Goal: Task Accomplishment & Management: Use online tool/utility

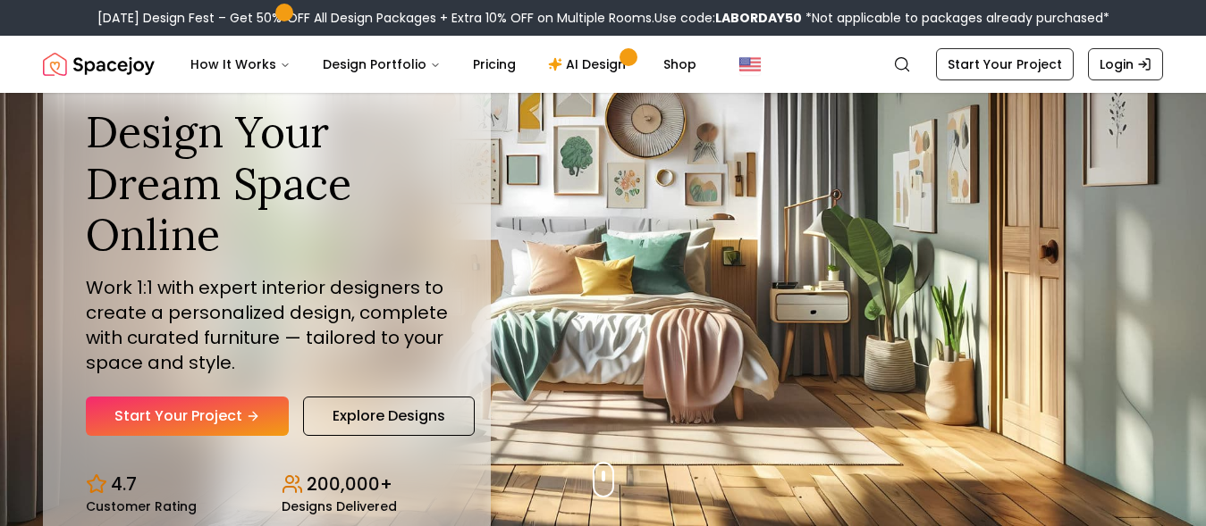
click at [255, 418] on icon "Hero section" at bounding box center [255, 416] width 4 height 8
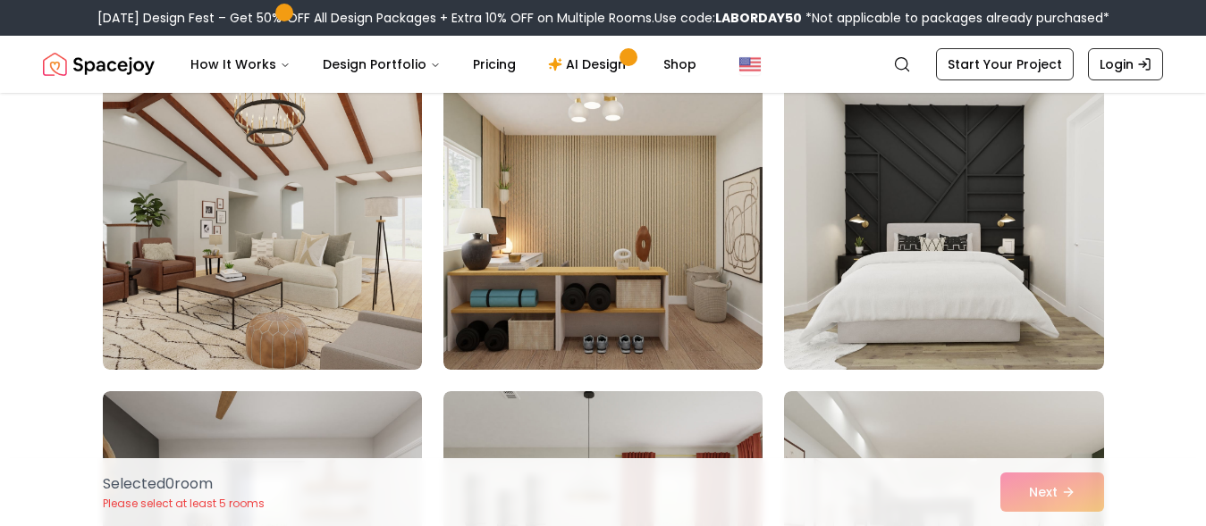
scroll to position [8705, 0]
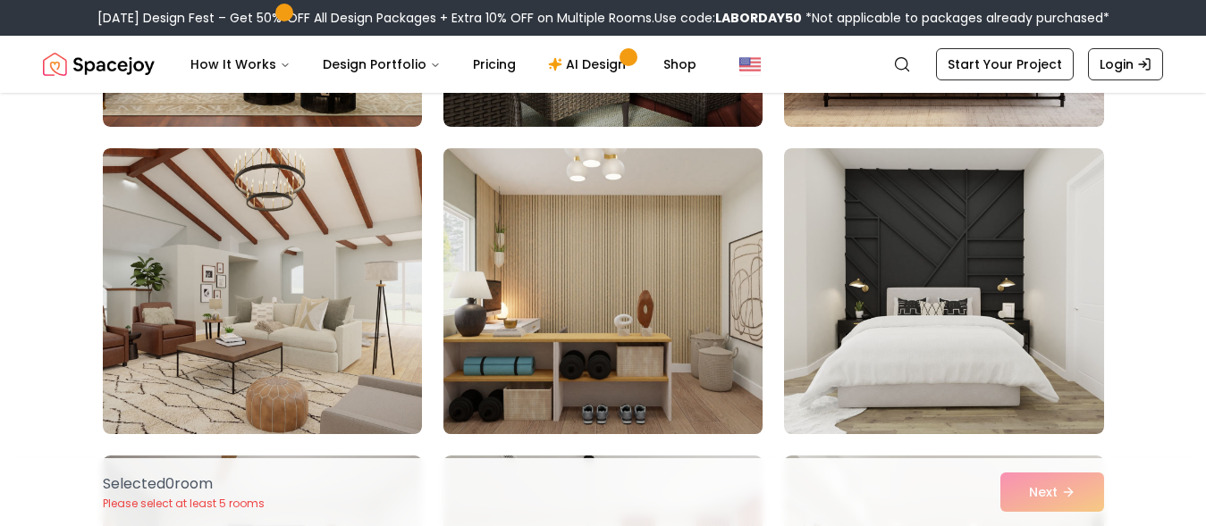
click at [619, 290] on img at bounding box center [602, 291] width 335 height 300
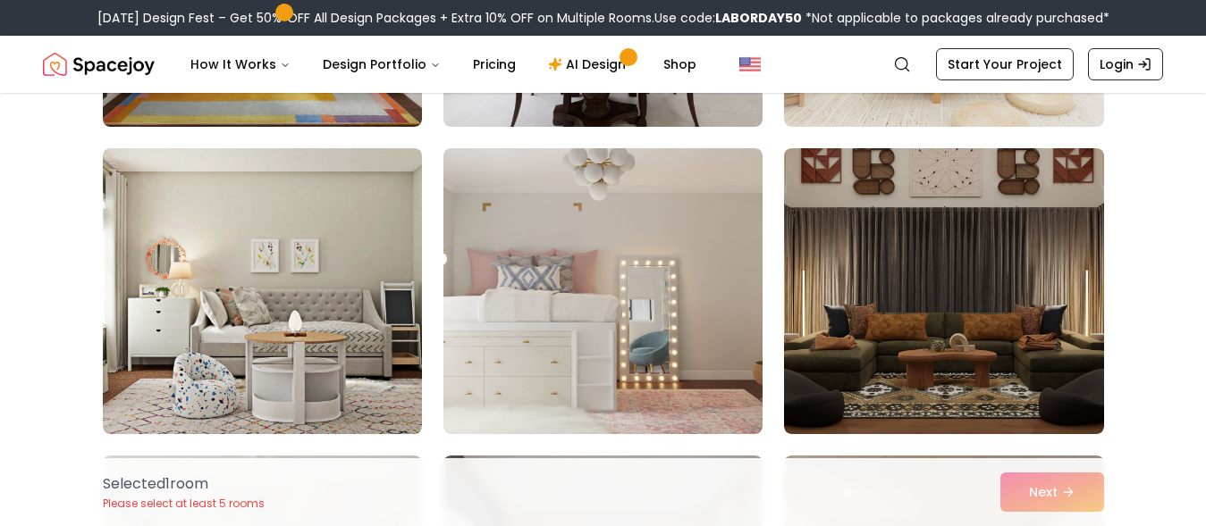
scroll to position [5652, 0]
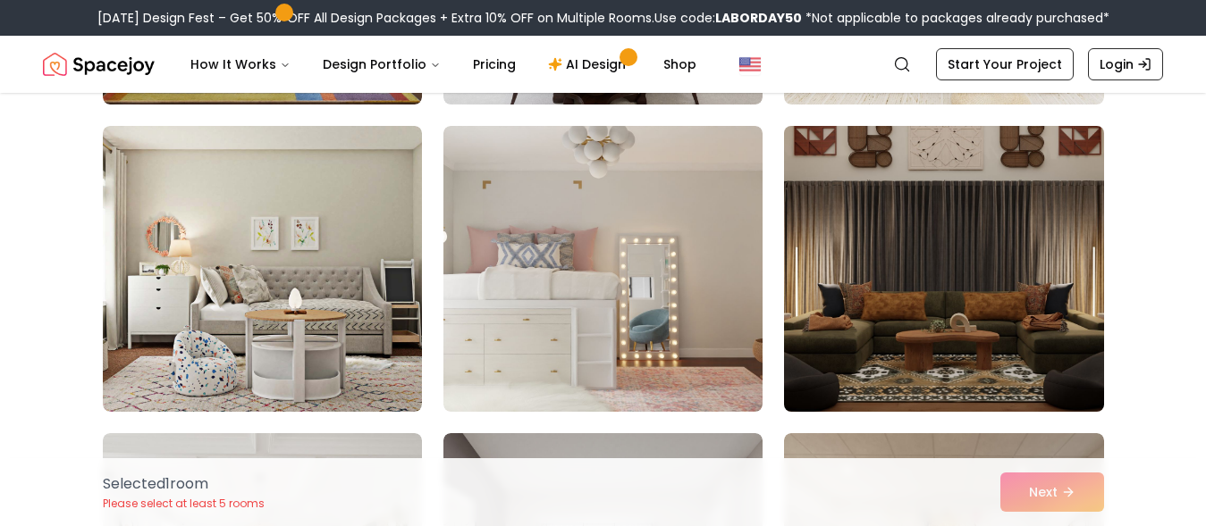
click at [1081, 300] on img at bounding box center [943, 269] width 335 height 300
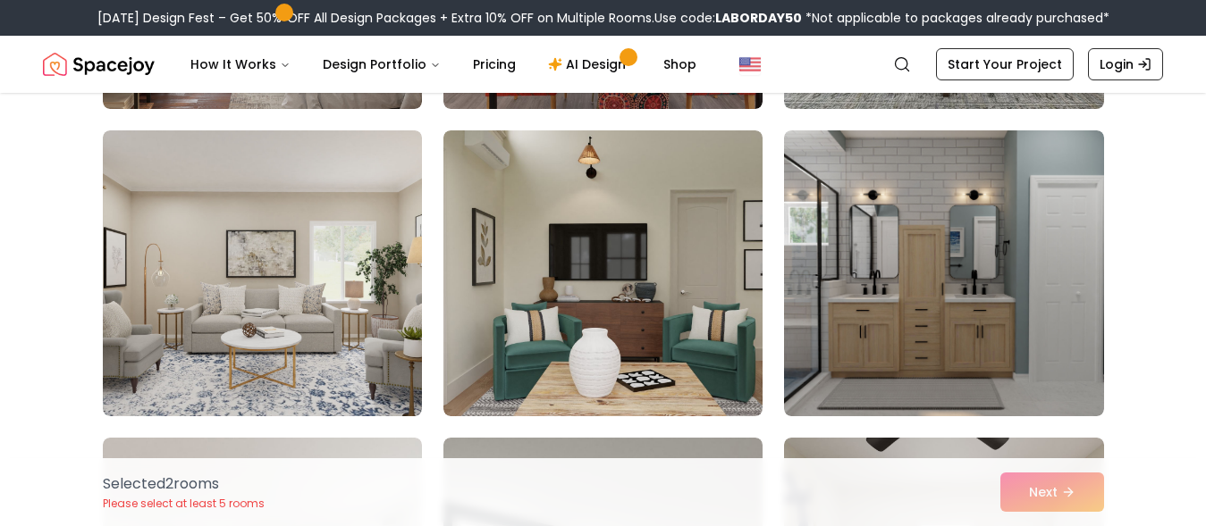
scroll to position [4396, 0]
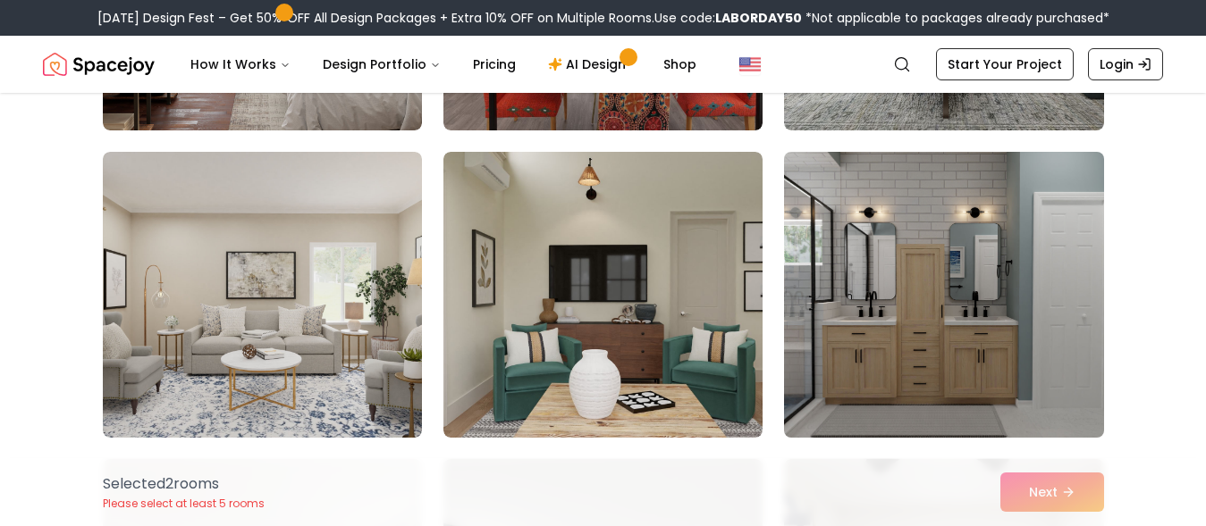
click at [1000, 309] on img at bounding box center [943, 295] width 335 height 300
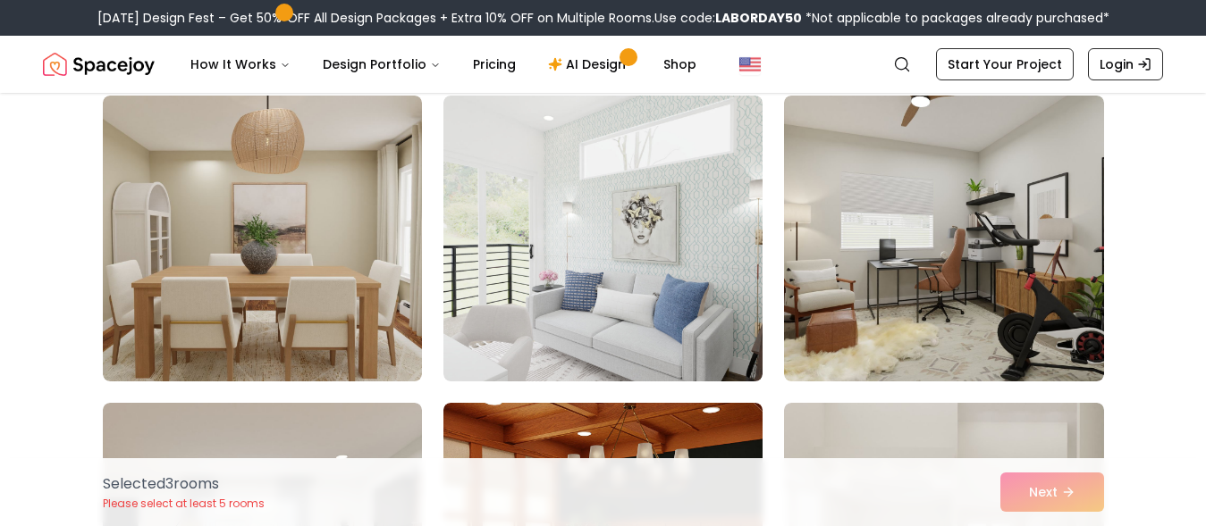
scroll to position [1971, 0]
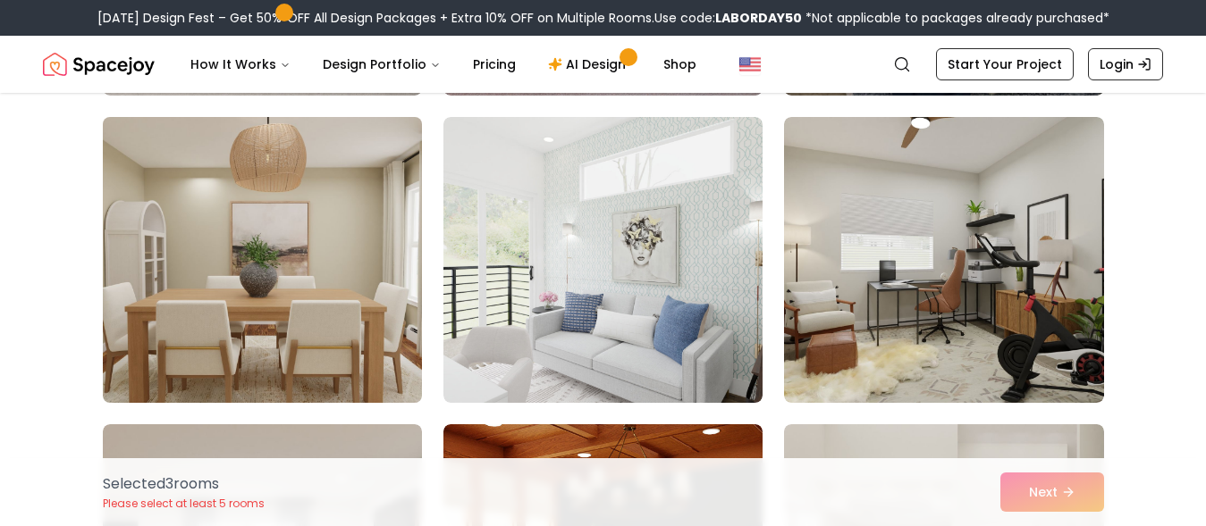
click at [333, 317] on img at bounding box center [262, 260] width 335 height 300
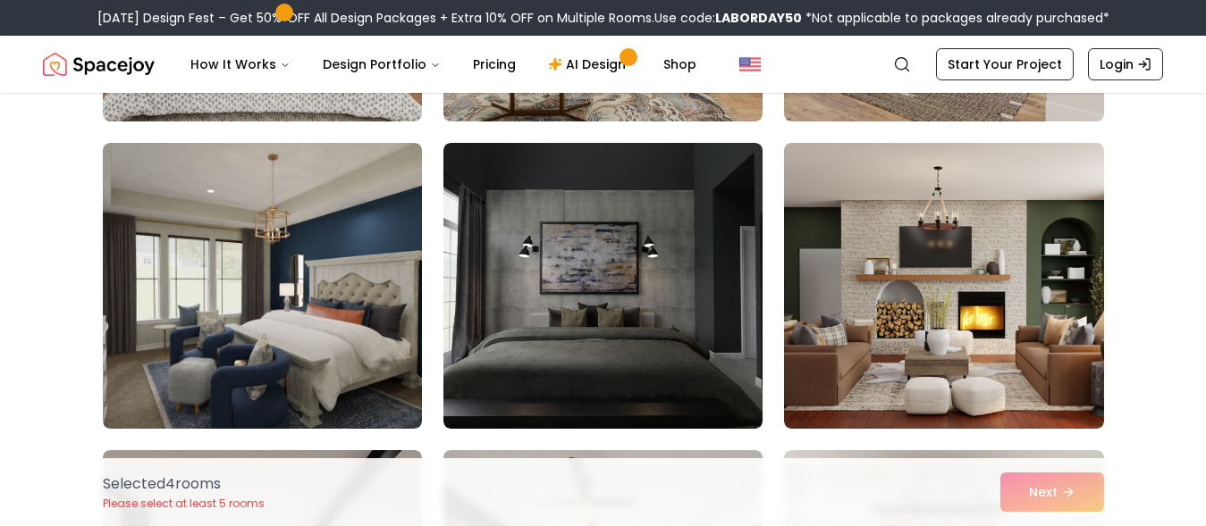
scroll to position [694, 0]
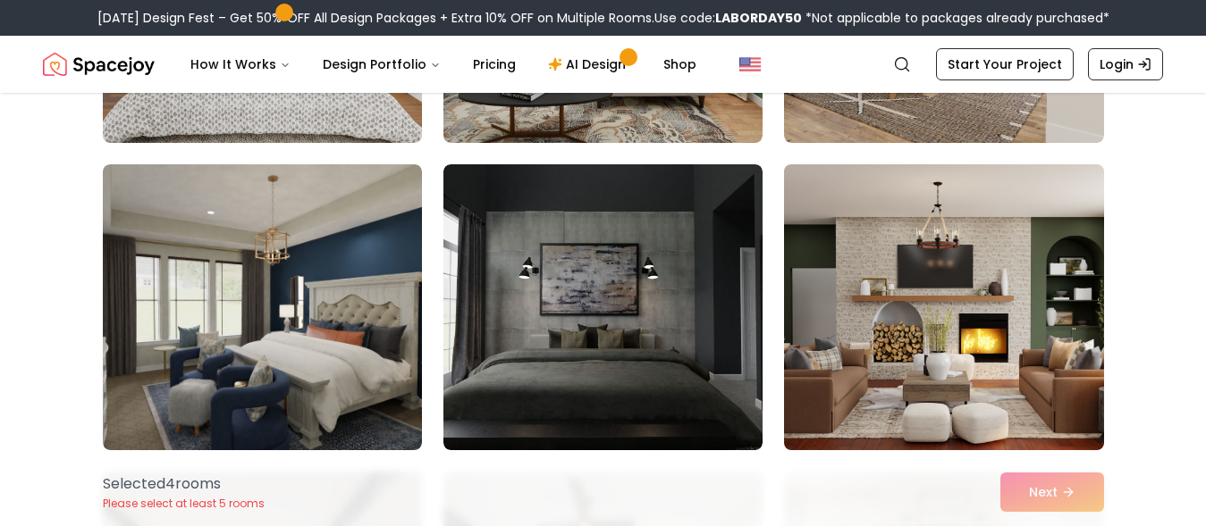
click at [973, 278] on img at bounding box center [943, 307] width 335 height 300
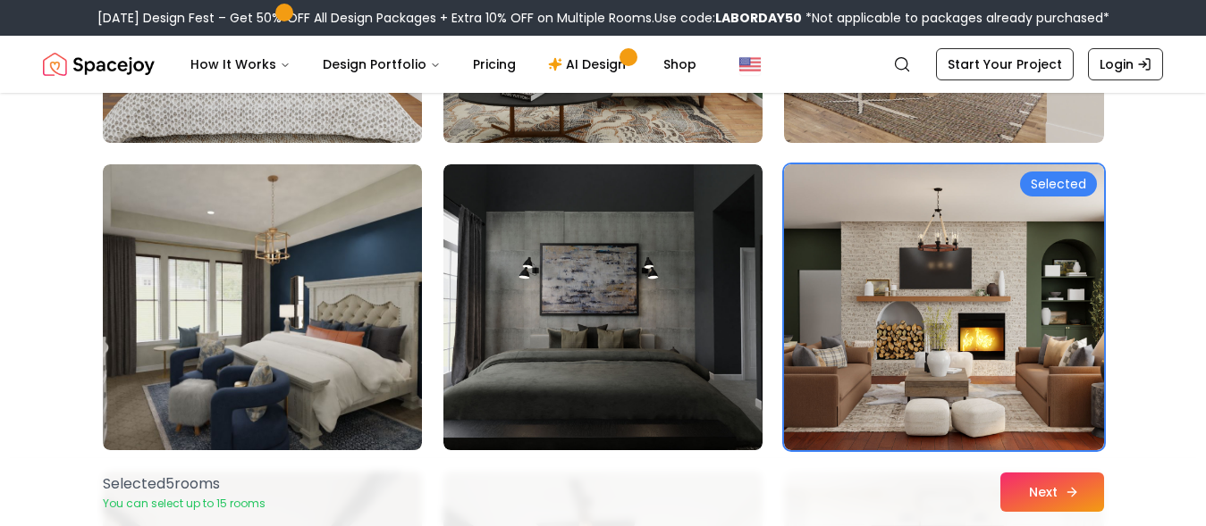
click at [1092, 501] on button "Next" at bounding box center [1052, 492] width 104 height 39
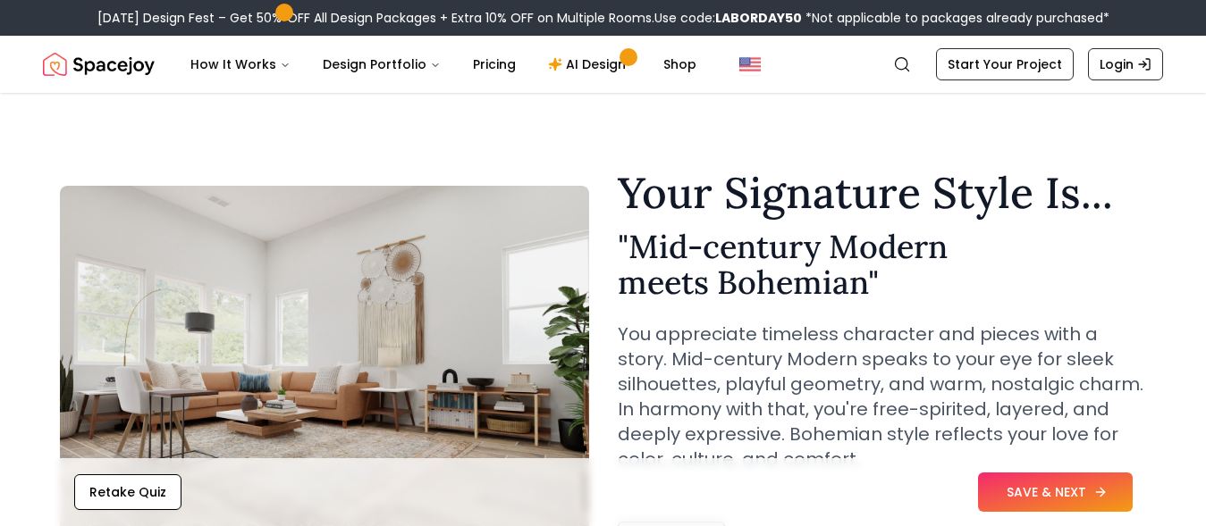
click at [1091, 489] on button "SAVE & NEXT" at bounding box center [1055, 492] width 155 height 39
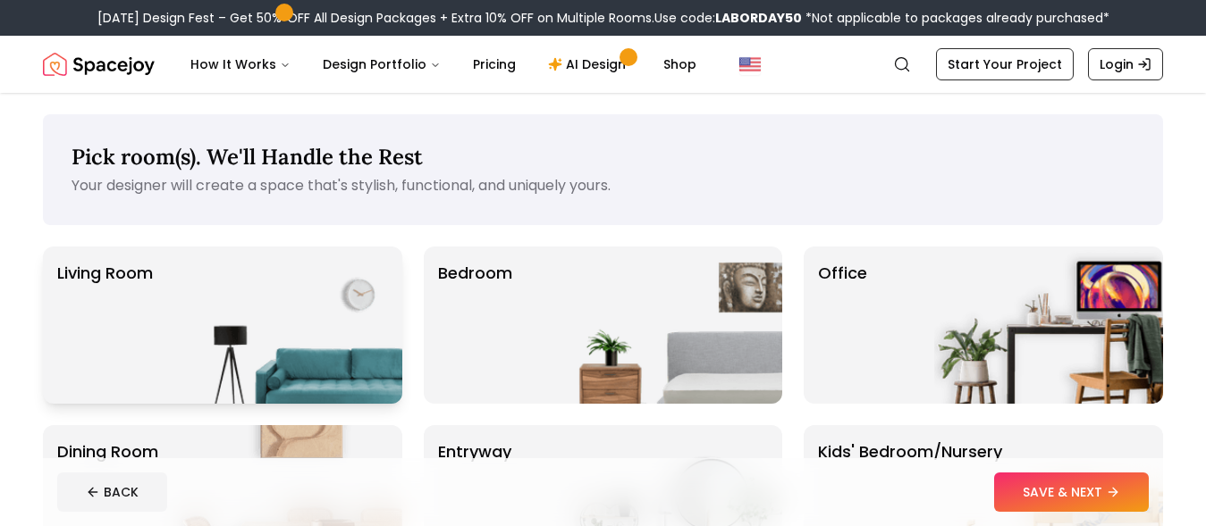
click at [258, 345] on img at bounding box center [287, 325] width 229 height 157
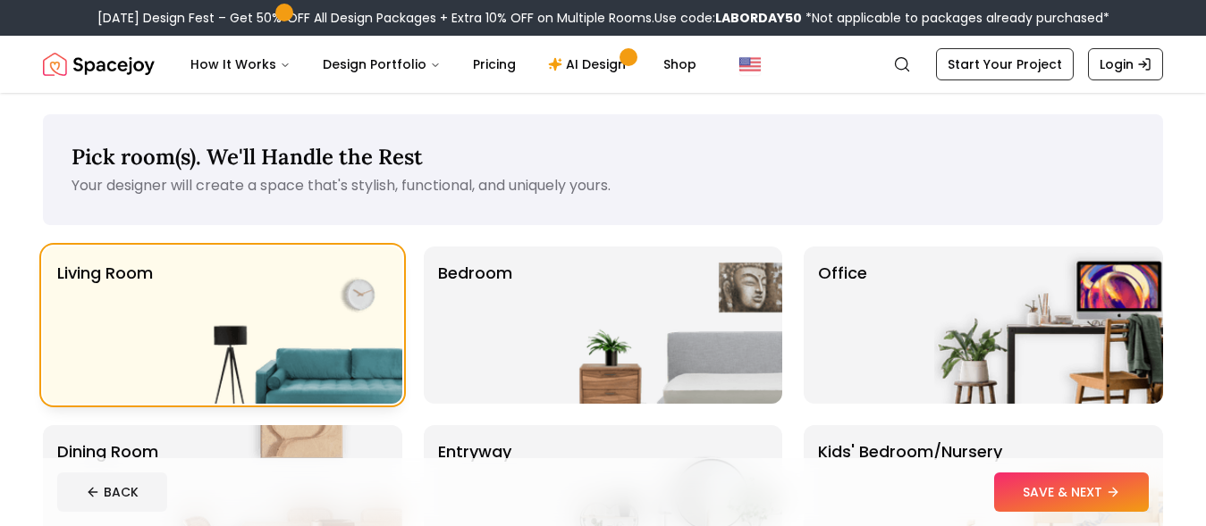
click at [288, 338] on img at bounding box center [287, 325] width 229 height 157
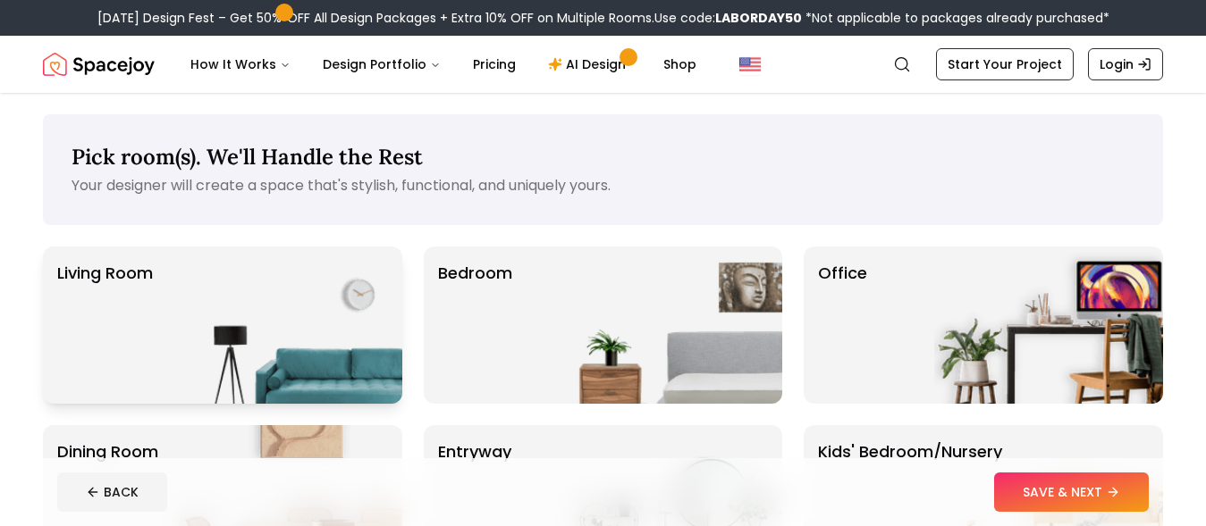
click at [278, 308] on img at bounding box center [287, 325] width 229 height 157
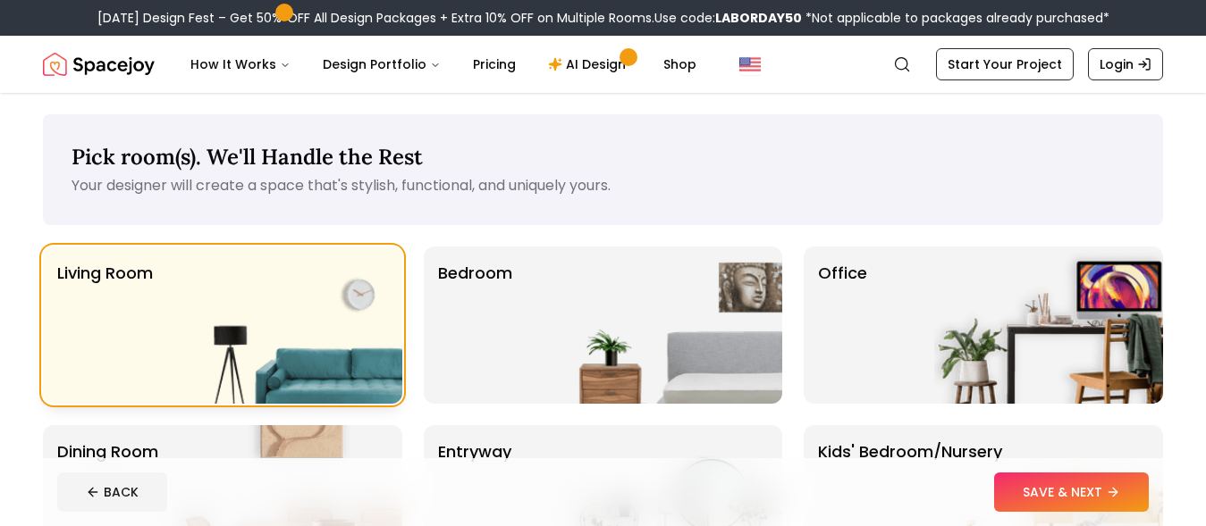
click at [278, 308] on img at bounding box center [287, 325] width 229 height 157
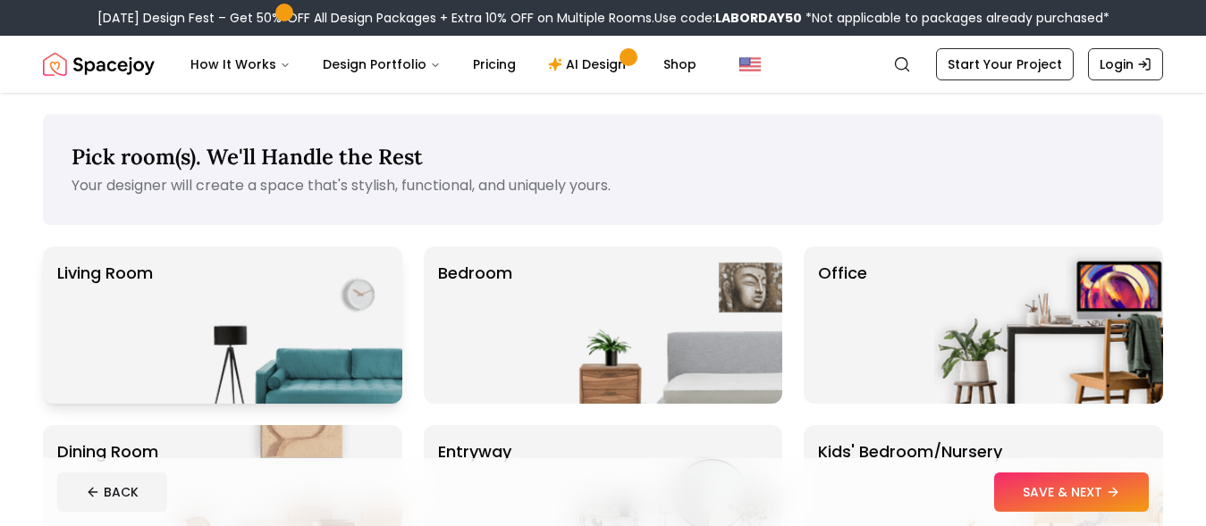
click at [278, 308] on img at bounding box center [287, 325] width 229 height 157
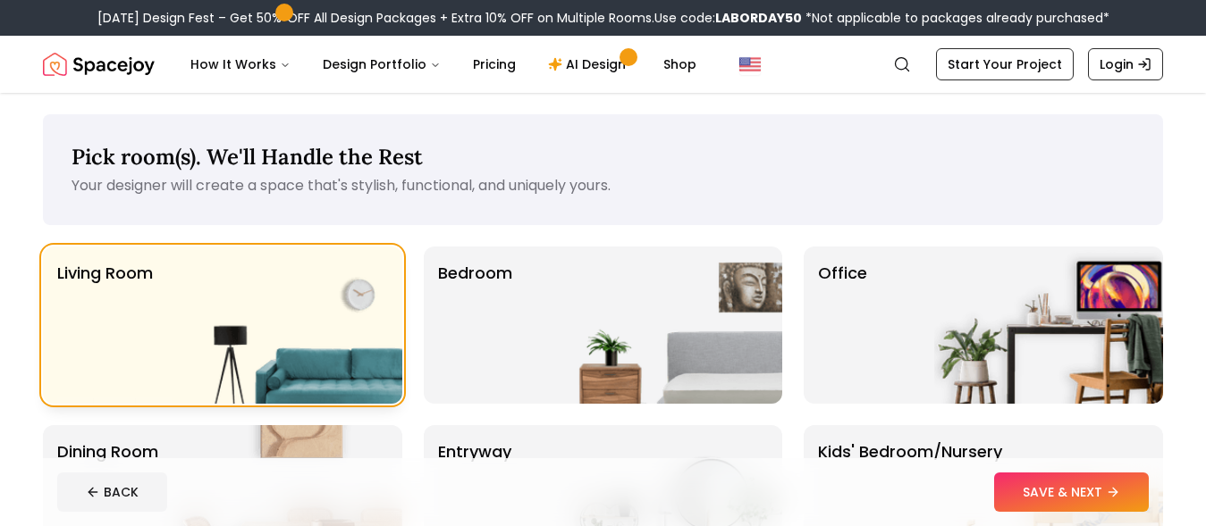
click at [278, 308] on img at bounding box center [287, 325] width 229 height 157
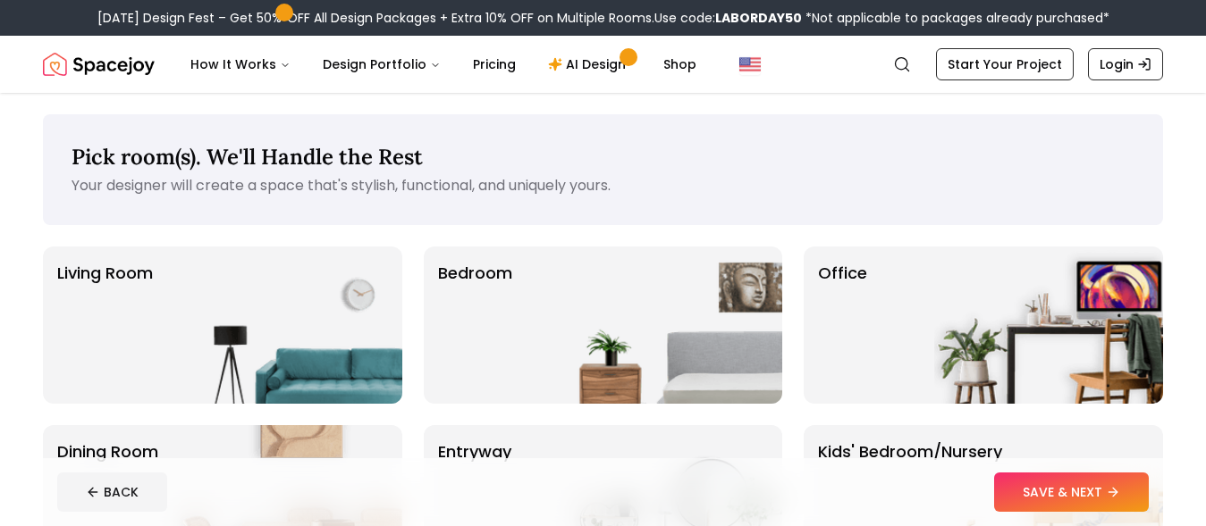
scroll to position [8, 0]
